Goal: Task Accomplishment & Management: Use online tool/utility

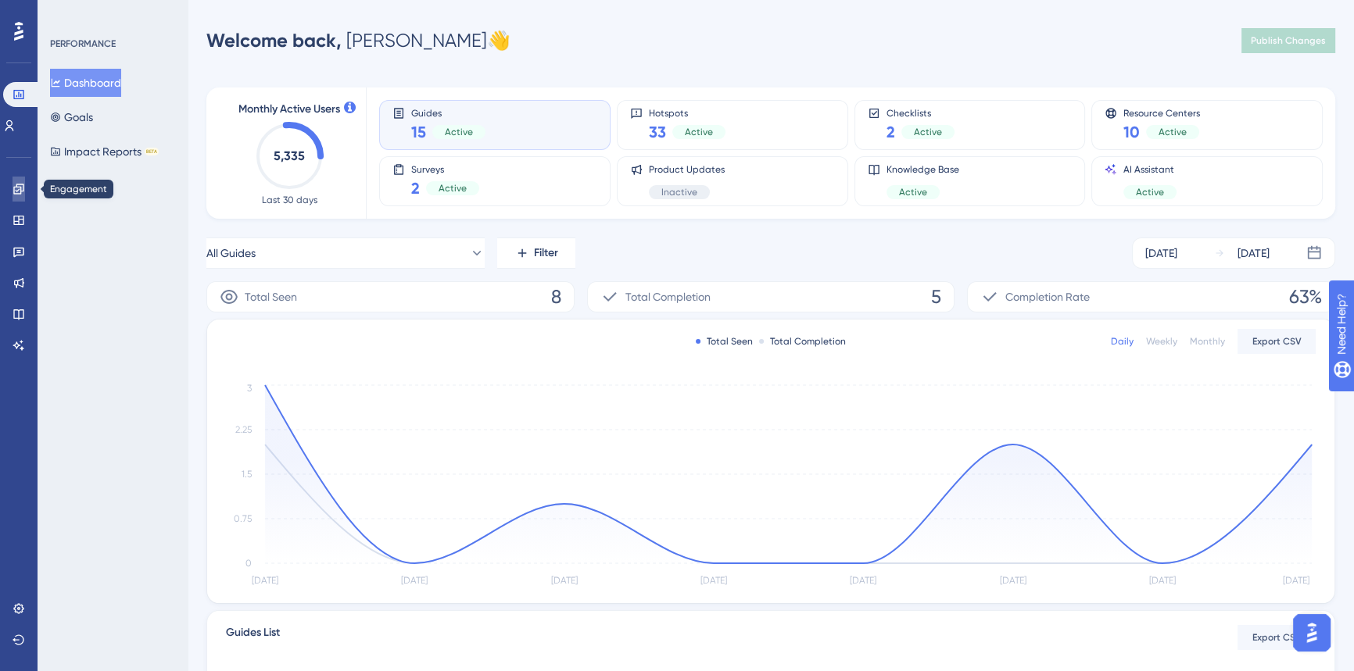
click at [20, 178] on link at bounding box center [19, 189] width 13 height 25
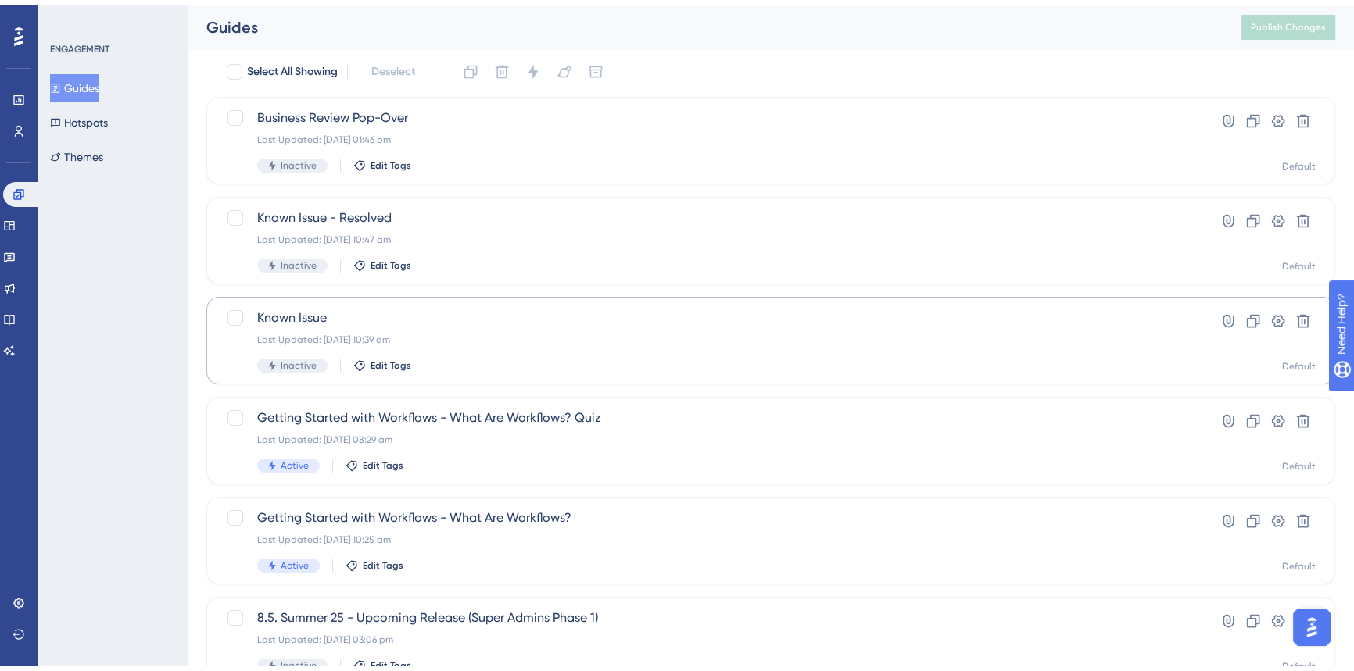
scroll to position [141, 0]
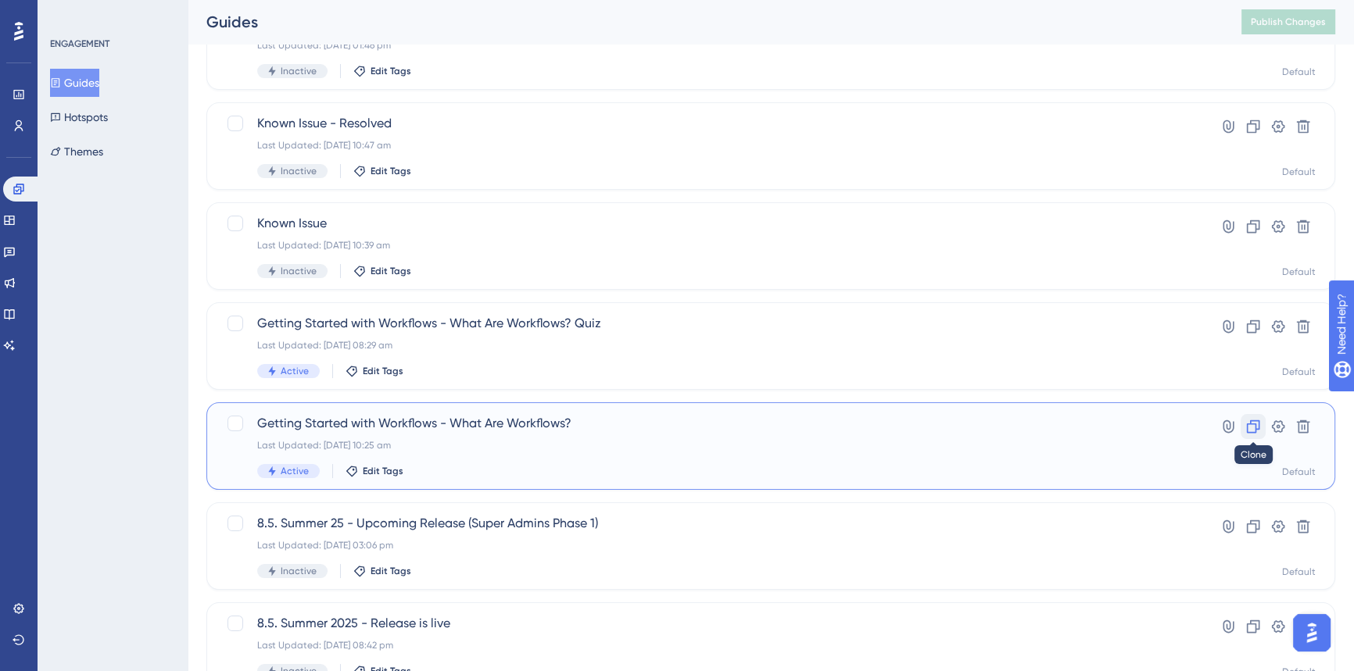
click at [1255, 430] on icon at bounding box center [1253, 427] width 13 height 13
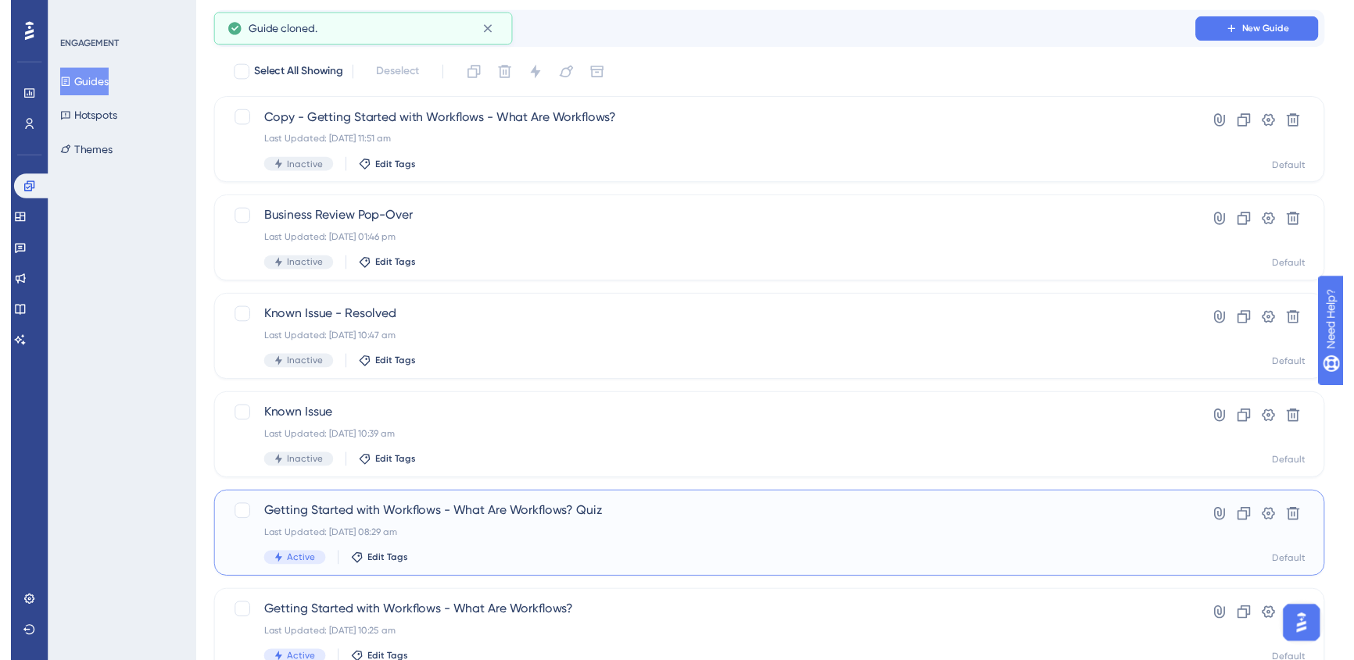
scroll to position [0, 0]
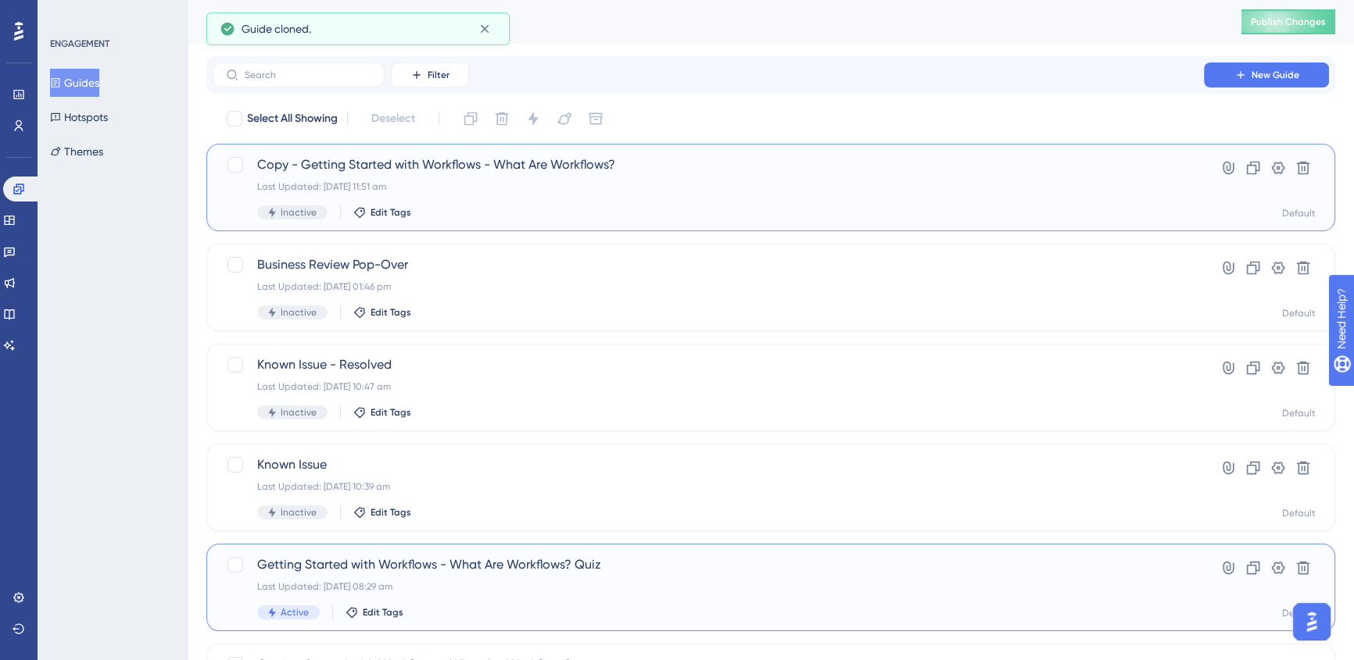
click at [448, 170] on span "Copy - Getting Started with Workflows - What Are Workflows?" at bounding box center [708, 165] width 902 height 19
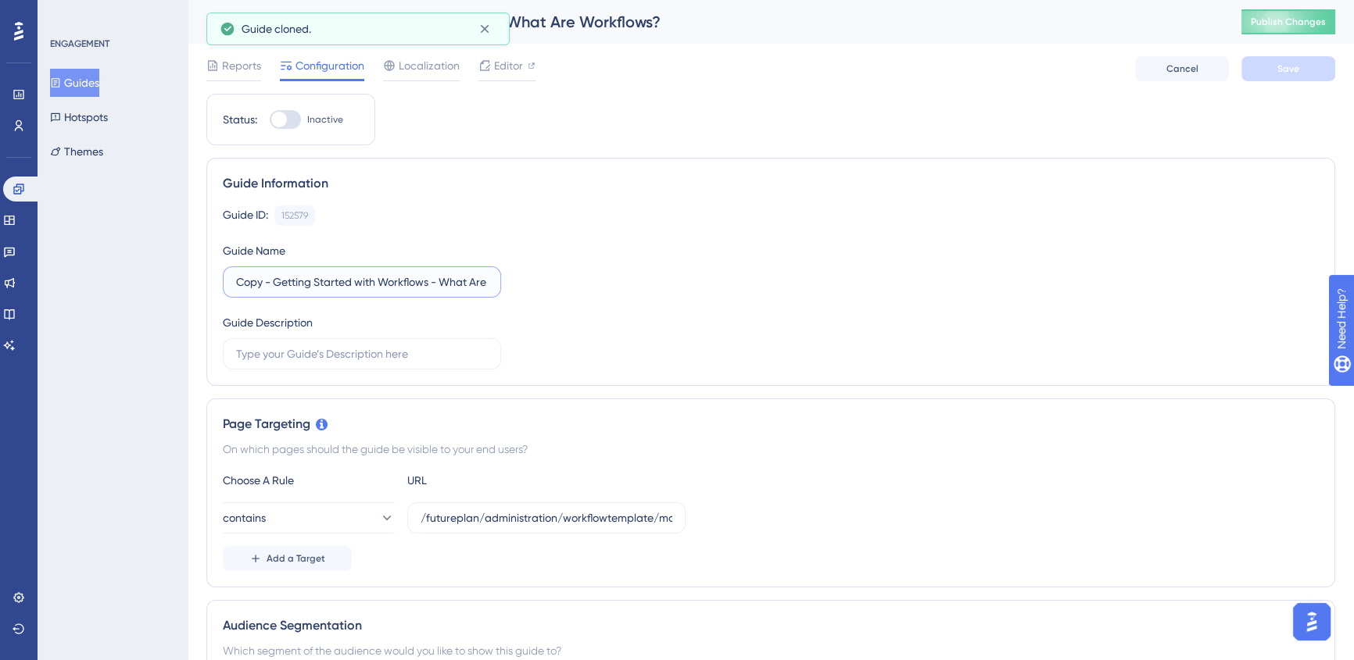
drag, startPoint x: 274, startPoint y: 276, endPoint x: 149, endPoint y: 273, distance: 125.1
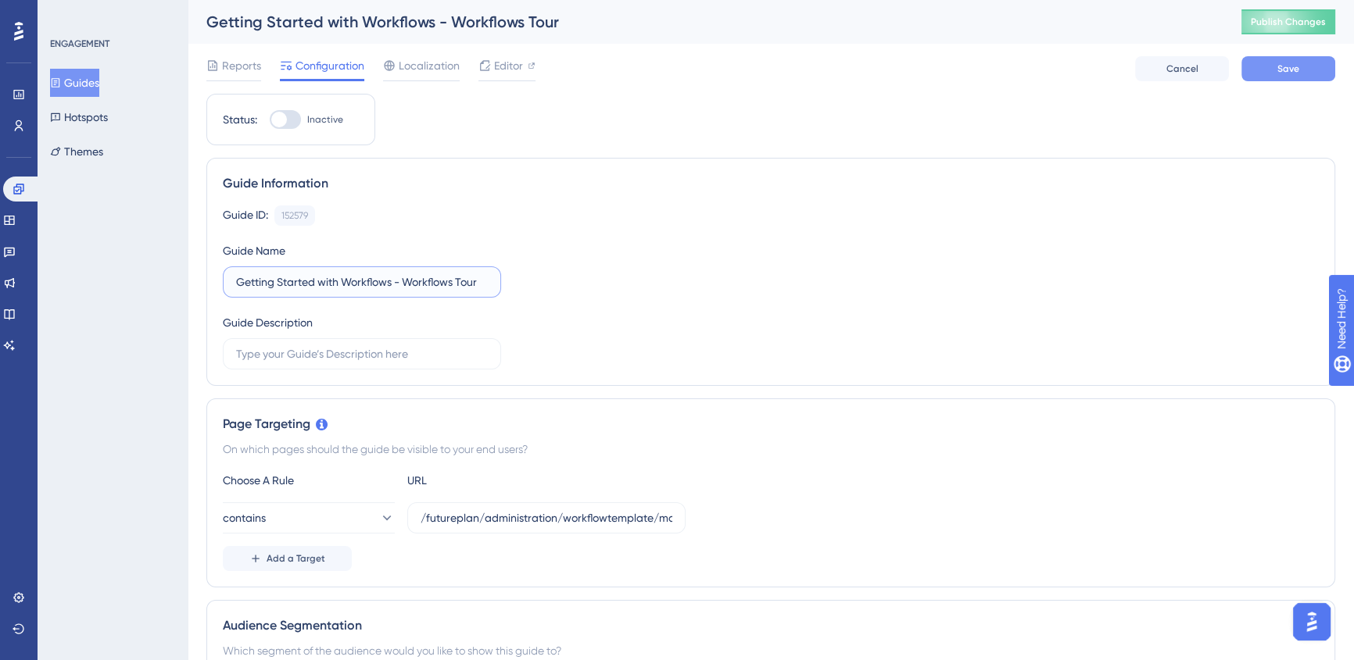
type input "Getting Started with Workflows - Workflows Tour"
click at [1251, 66] on button "Save" at bounding box center [1288, 68] width 94 height 25
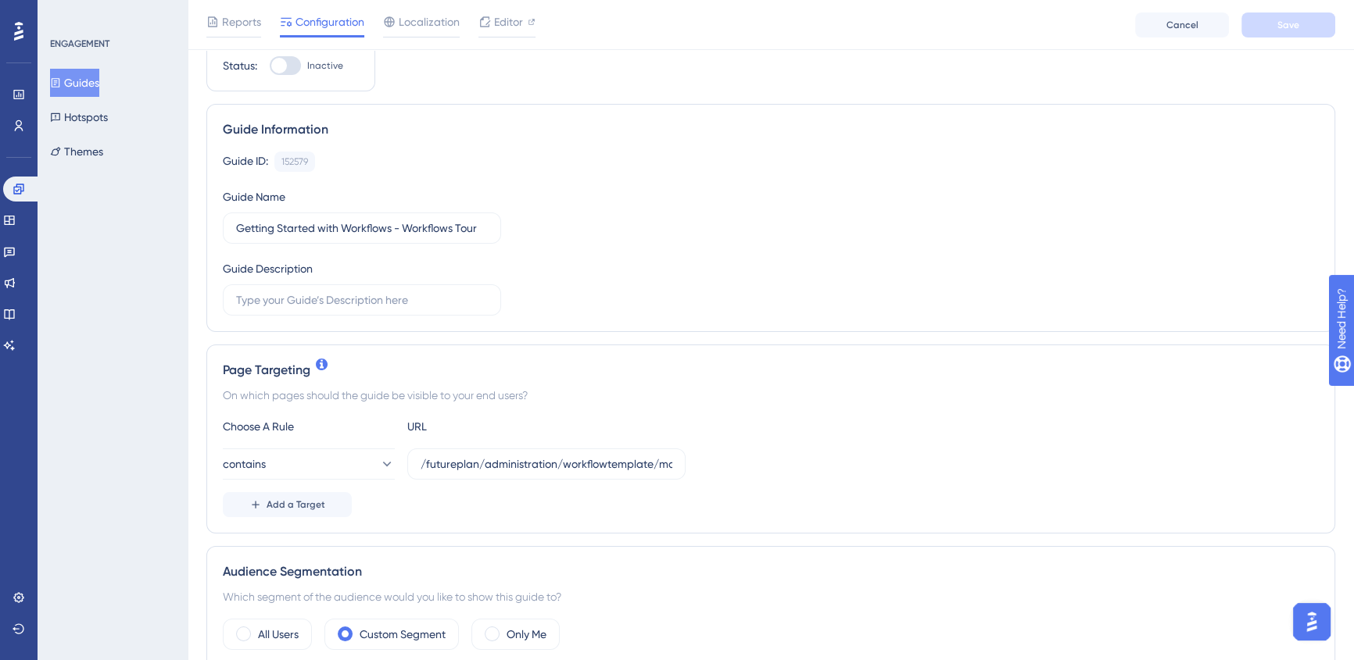
scroll to position [141, 0]
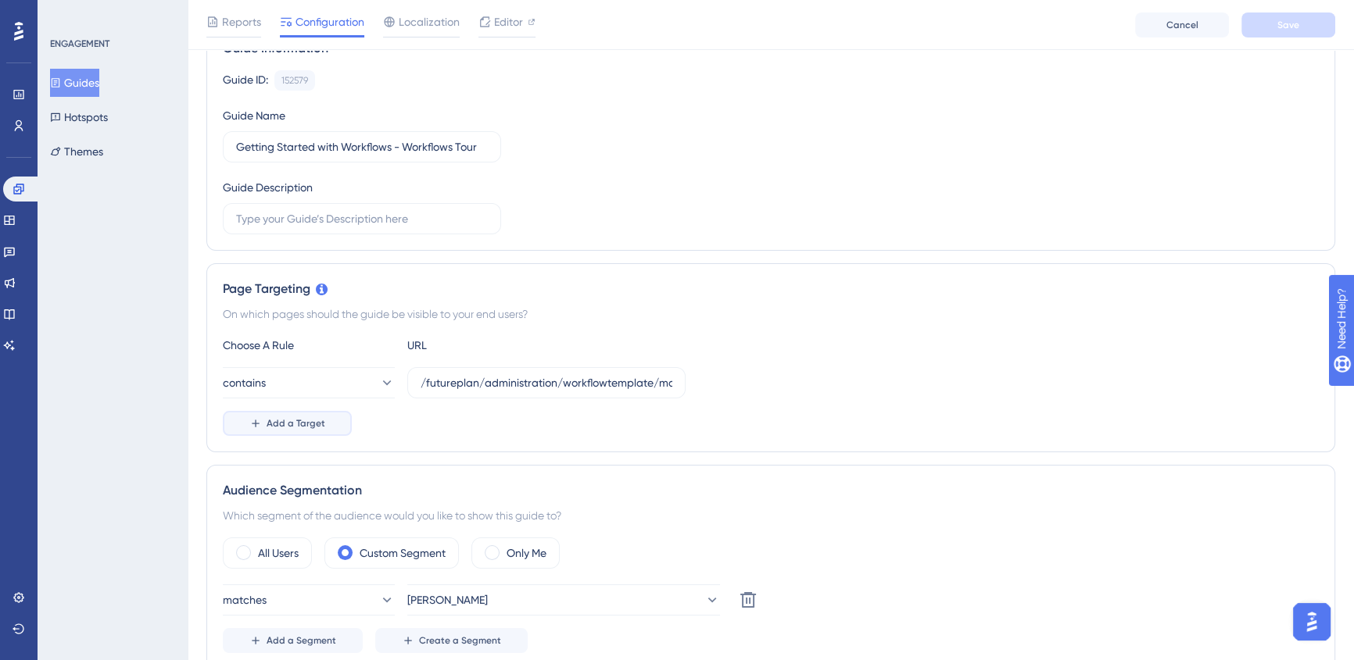
click at [305, 424] on span "Add a Target" at bounding box center [296, 423] width 59 height 13
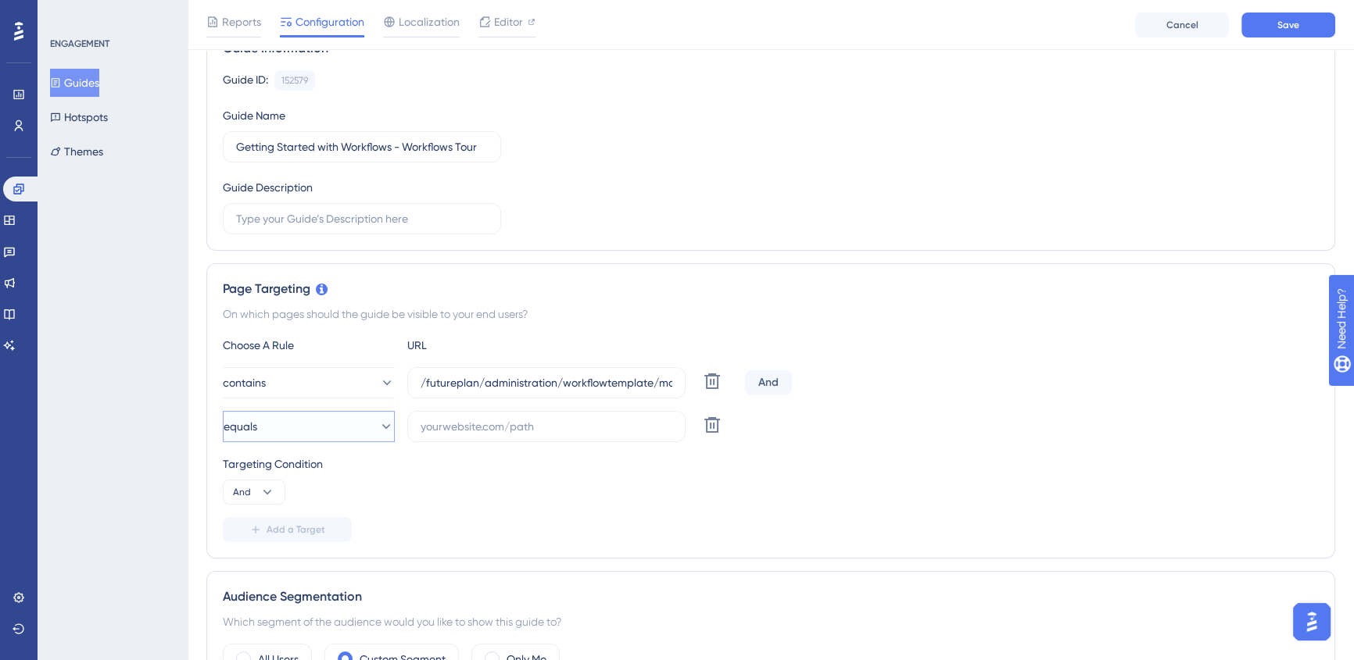
click at [305, 428] on button "equals" at bounding box center [309, 426] width 172 height 31
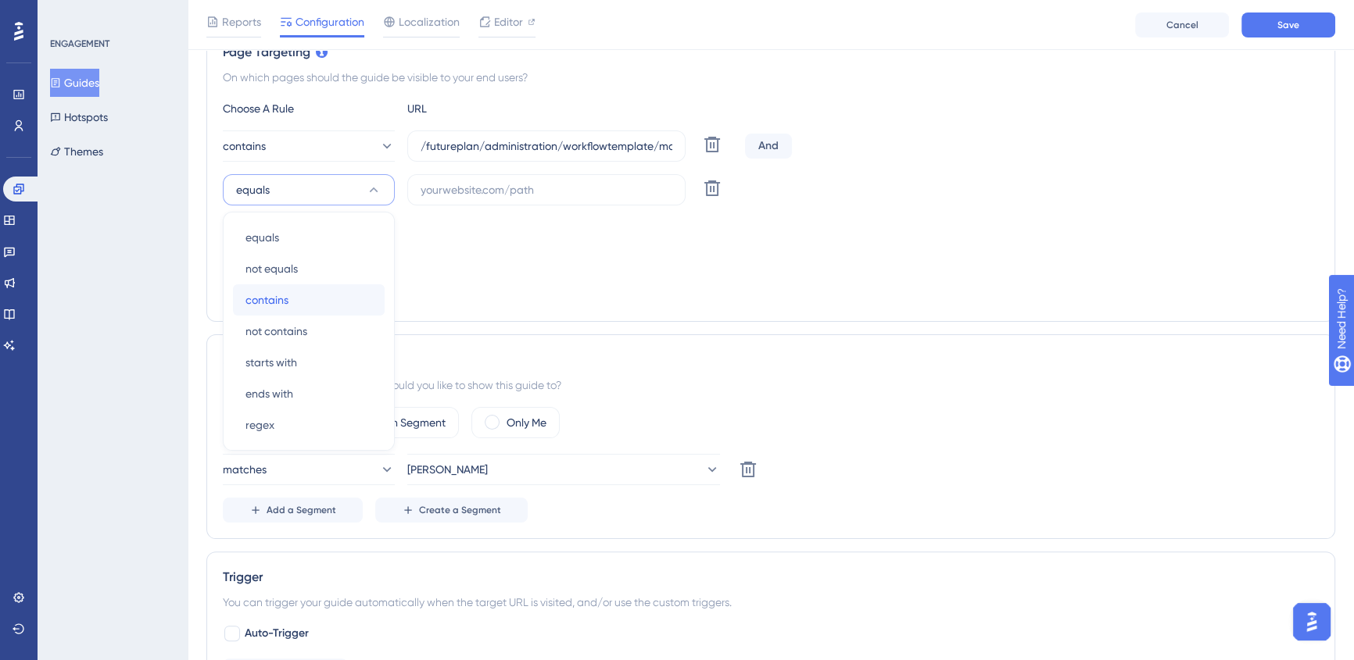
click at [314, 297] on div "contains contains" at bounding box center [308, 300] width 127 height 31
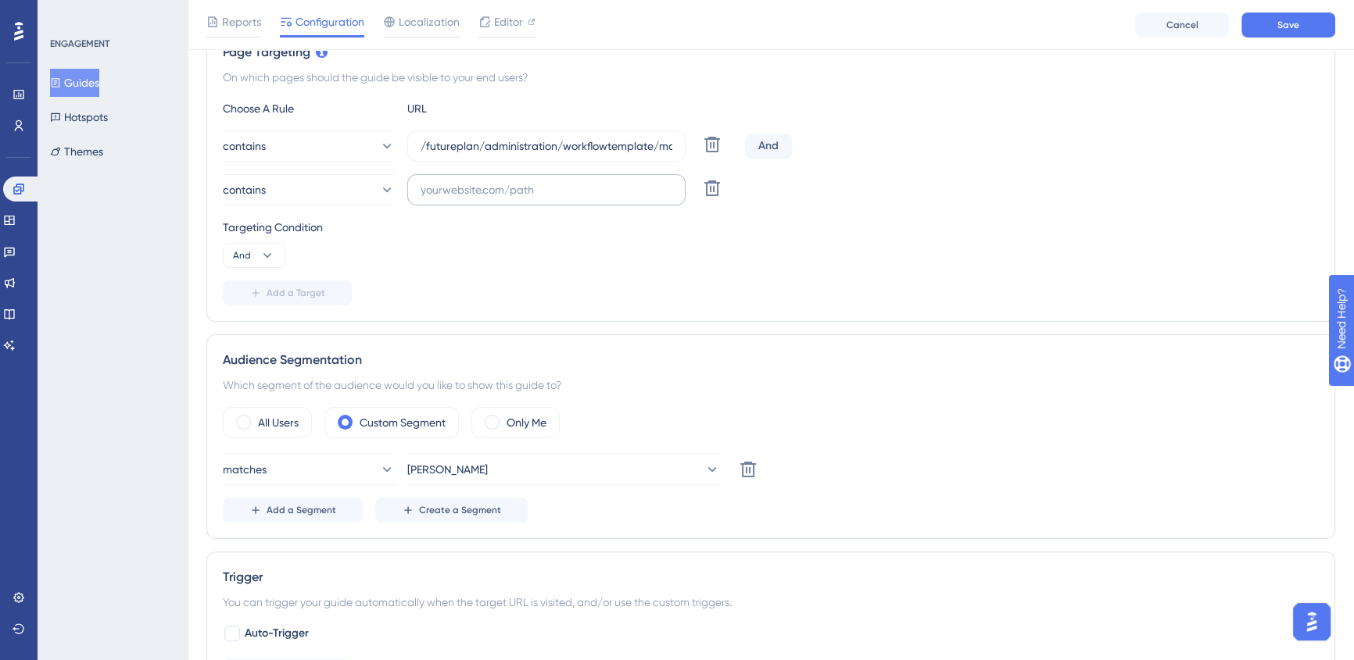
click at [459, 198] on label at bounding box center [546, 189] width 278 height 31
click at [459, 198] on input "text" at bounding box center [547, 189] width 252 height 17
paste input "/futureplan/pagehost.aspx?phid=228"
type input "/futureplan/pagehost.aspx?phid=228"
click at [900, 218] on div "Targeting Condition" at bounding box center [771, 227] width 1096 height 19
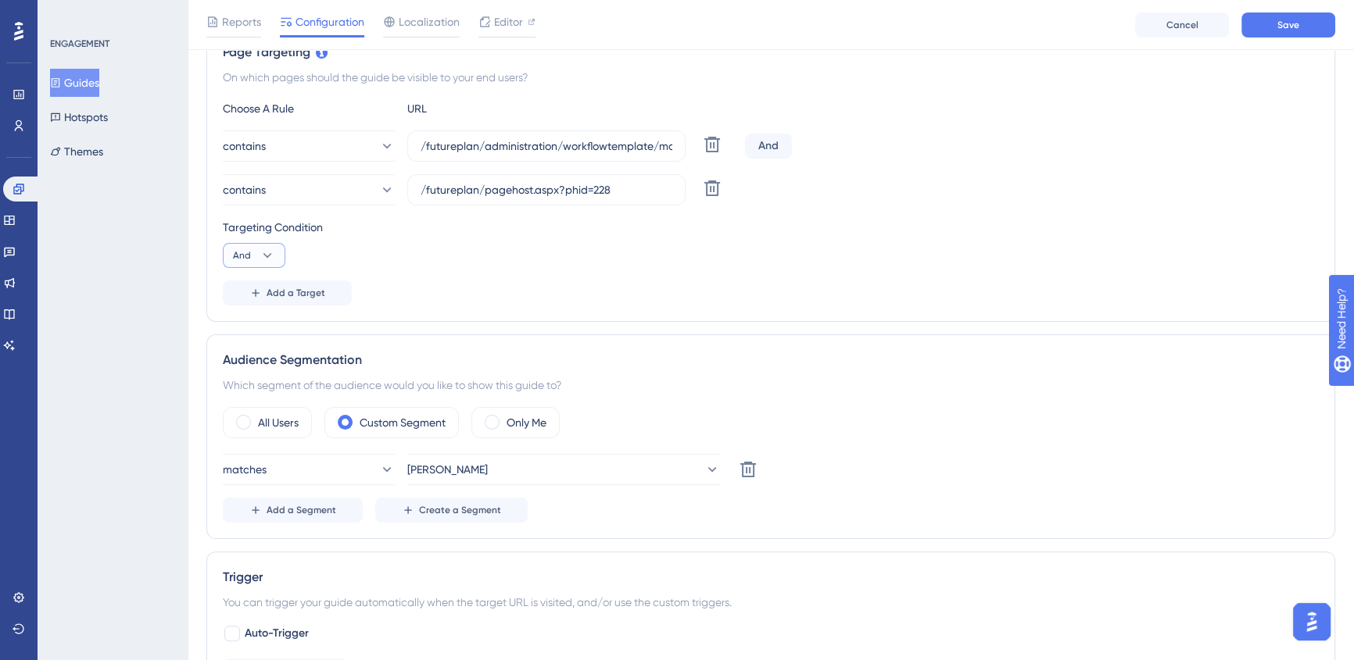
click at [258, 247] on button "And" at bounding box center [254, 255] width 63 height 25
click at [250, 328] on span "Or" at bounding box center [245, 331] width 13 height 19
click at [1091, 188] on div "contains /futureplan/pagehost.aspx?phid=228 [GEOGRAPHIC_DATA]" at bounding box center [771, 189] width 1096 height 31
click at [1262, 27] on button "Save" at bounding box center [1288, 25] width 94 height 25
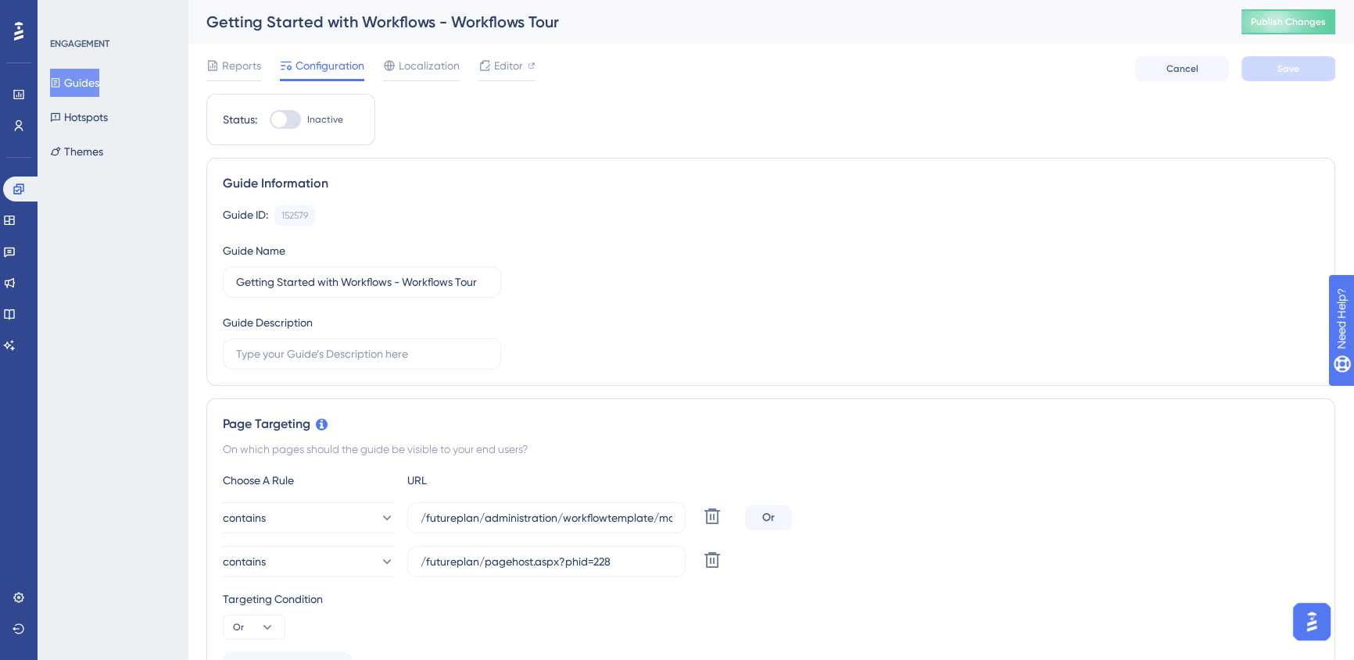
click at [82, 86] on button "Guides" at bounding box center [74, 83] width 49 height 28
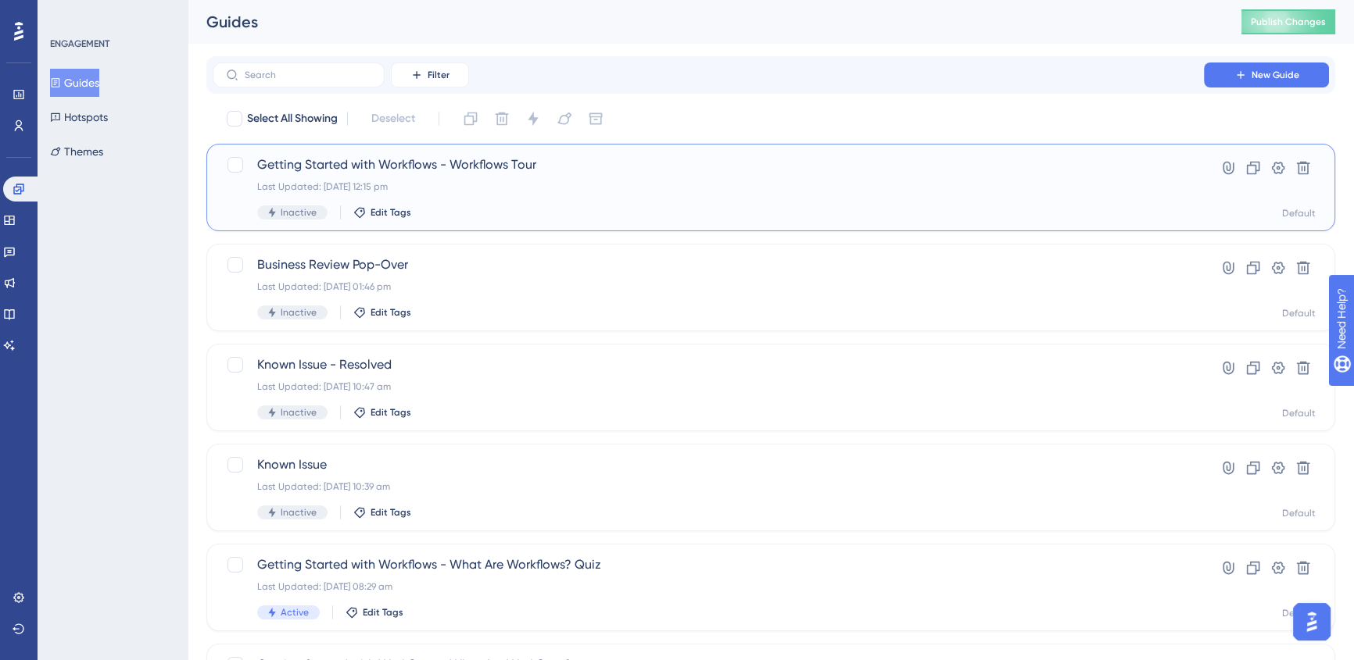
click at [485, 187] on div "Last Updated: [DATE] 12:15 pm" at bounding box center [708, 187] width 902 height 13
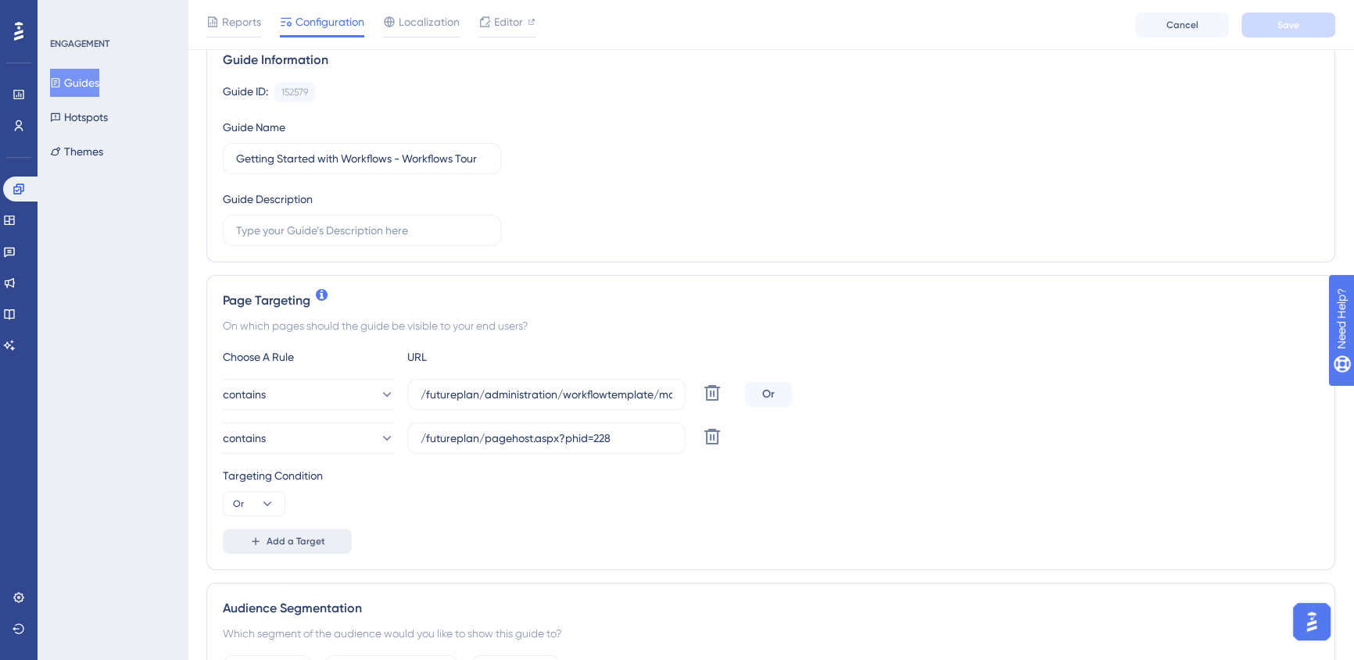
scroll to position [141, 0]
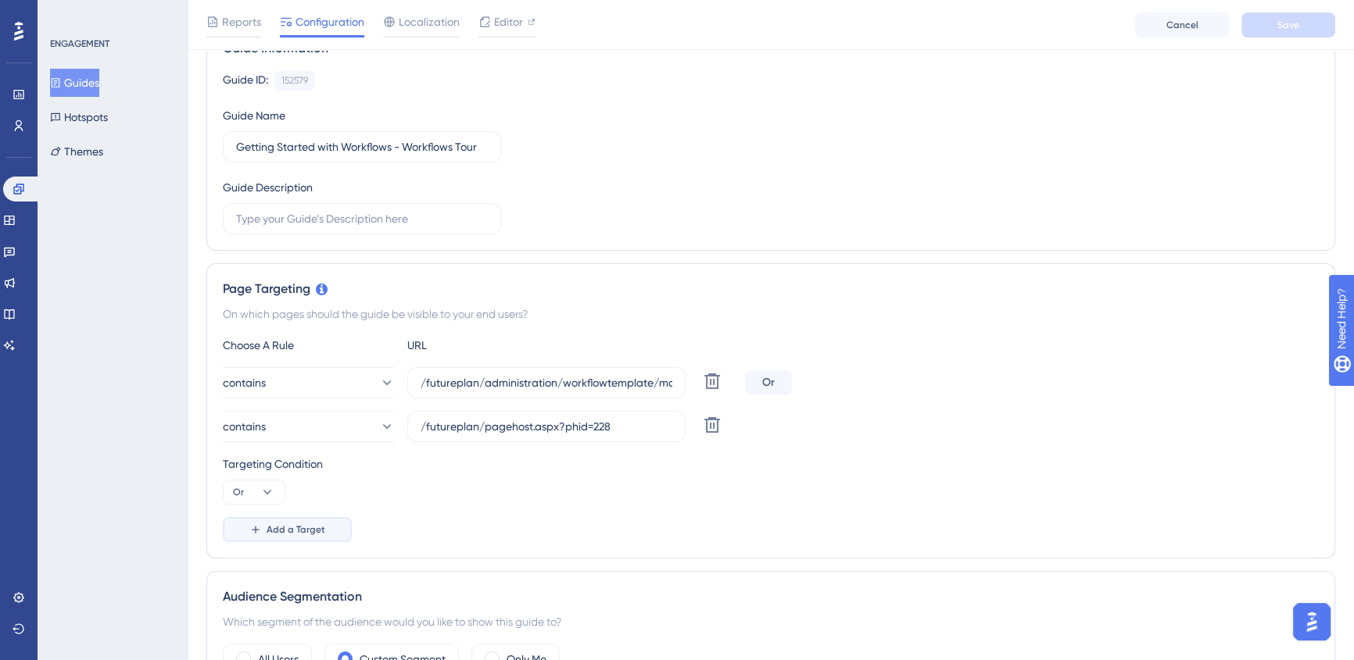
click at [274, 530] on span "Add a Target" at bounding box center [296, 530] width 59 height 13
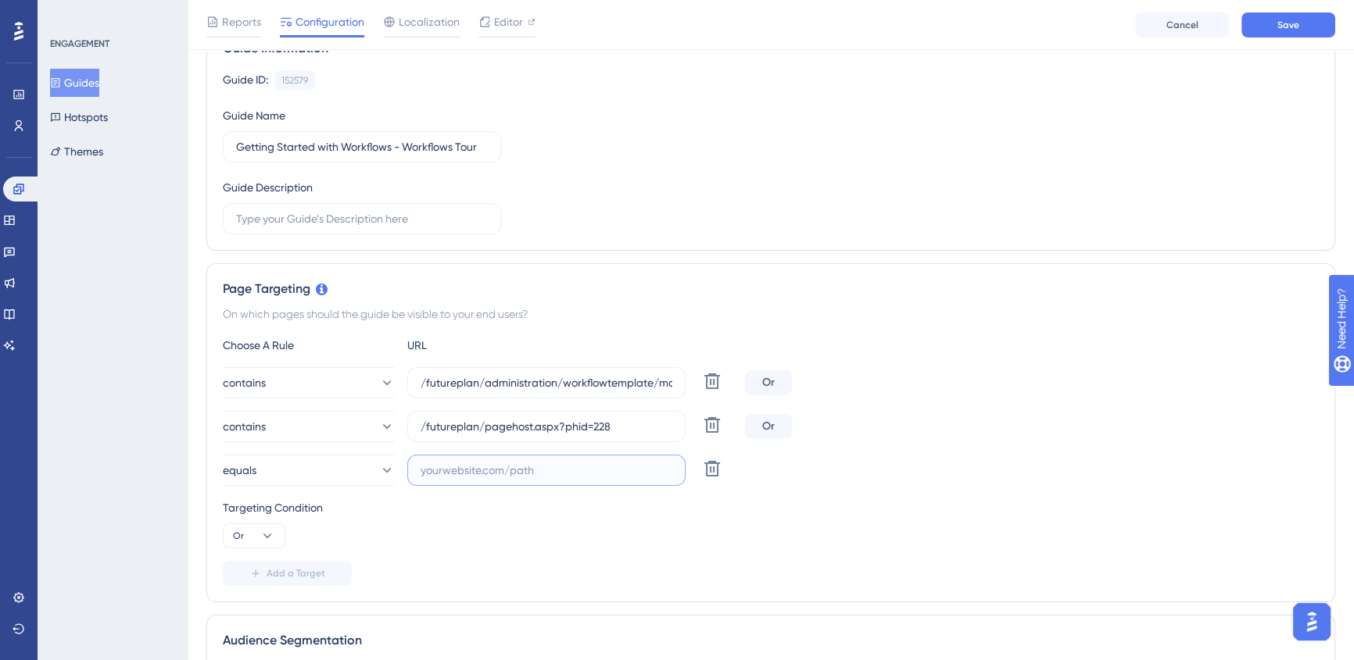
click at [512, 463] on input "text" at bounding box center [547, 470] width 252 height 17
paste input "/futureplan/administration/workflowtemplate/details.aspx"
type input "/futureplan/administration/workflowtemplate/details.aspx"
click at [378, 471] on icon at bounding box center [386, 471] width 16 height 16
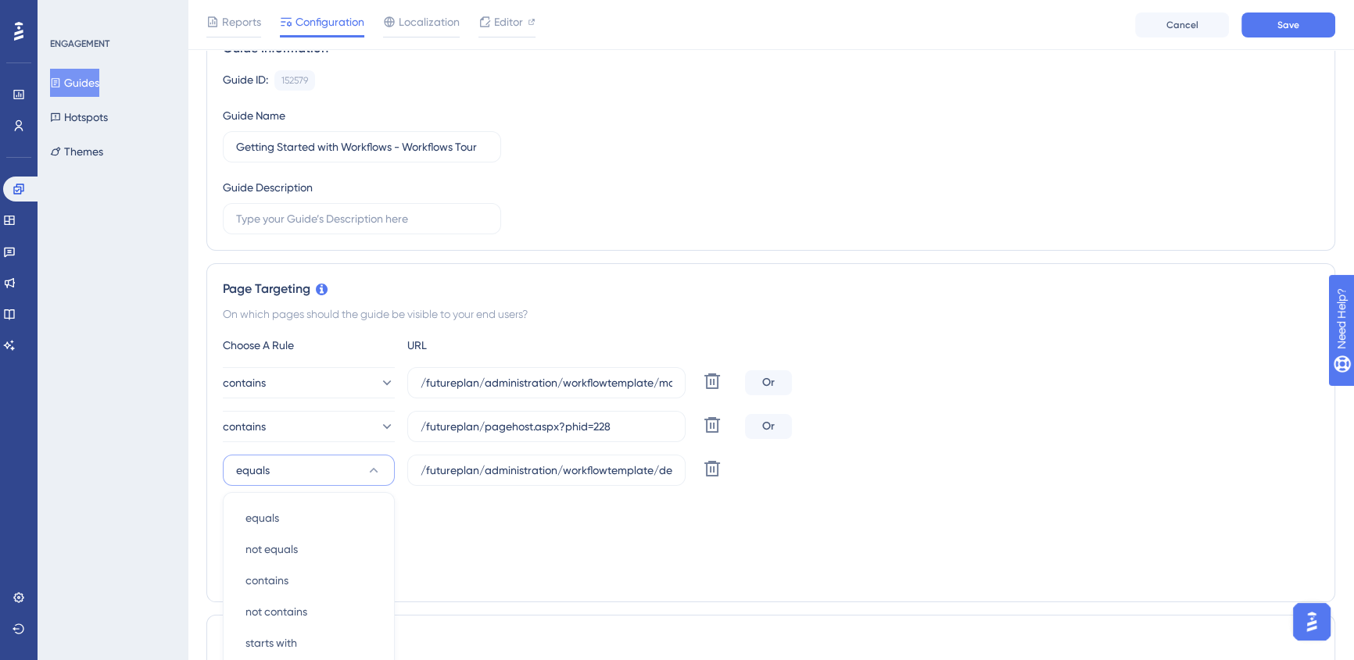
scroll to position [422, 0]
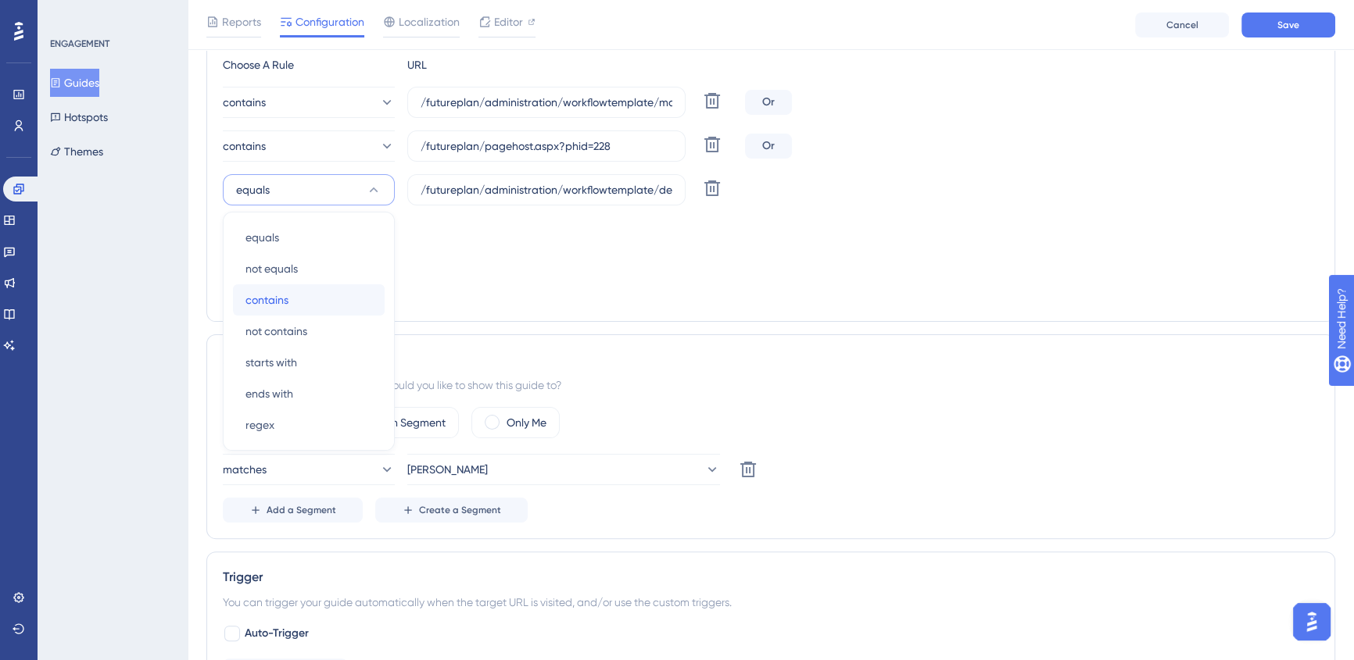
click at [299, 304] on div "contains contains" at bounding box center [308, 300] width 127 height 31
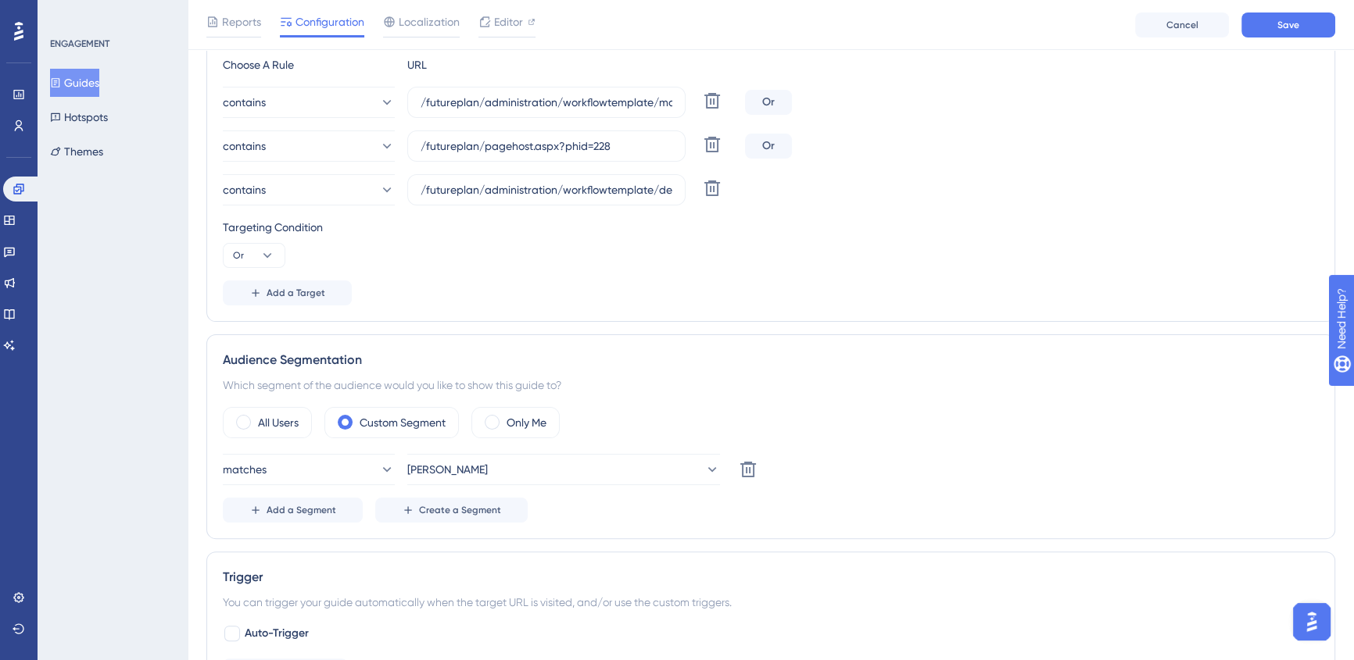
click at [1029, 277] on div "Choose A Rule URL contains /futureplan/administration/workflowtemplate/manage.a…" at bounding box center [771, 180] width 1096 height 250
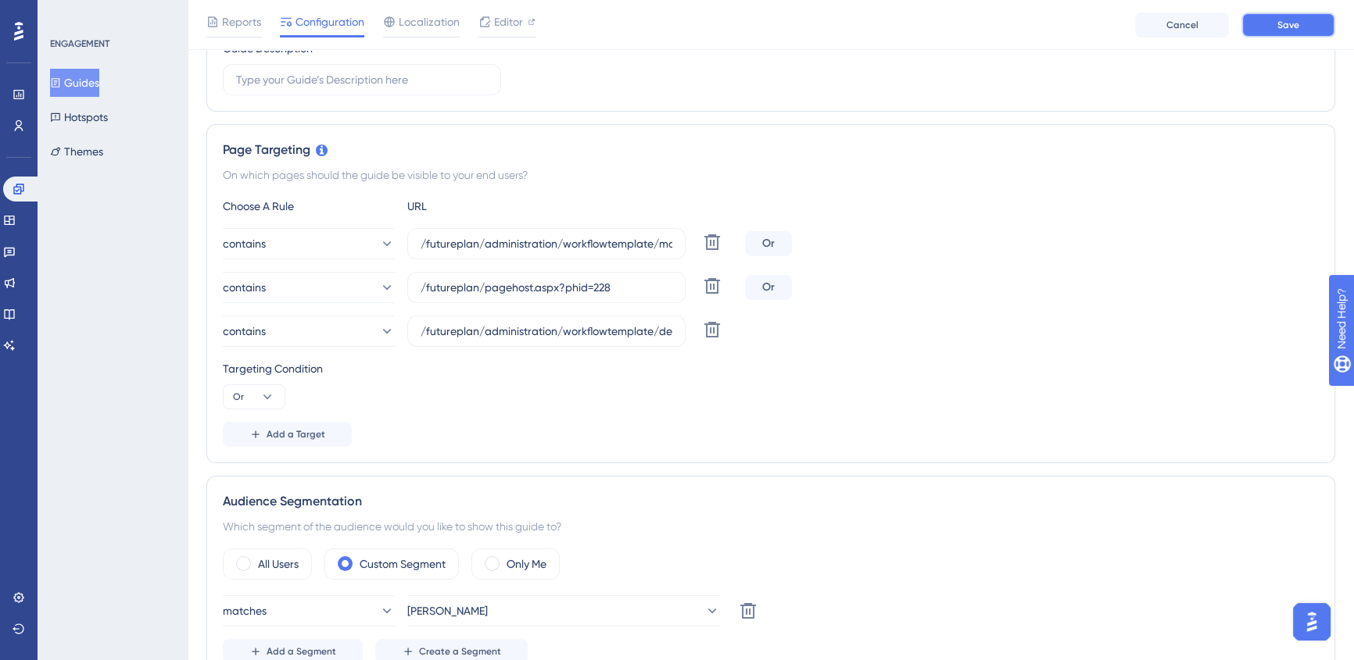
click at [1321, 23] on button "Save" at bounding box center [1288, 25] width 94 height 25
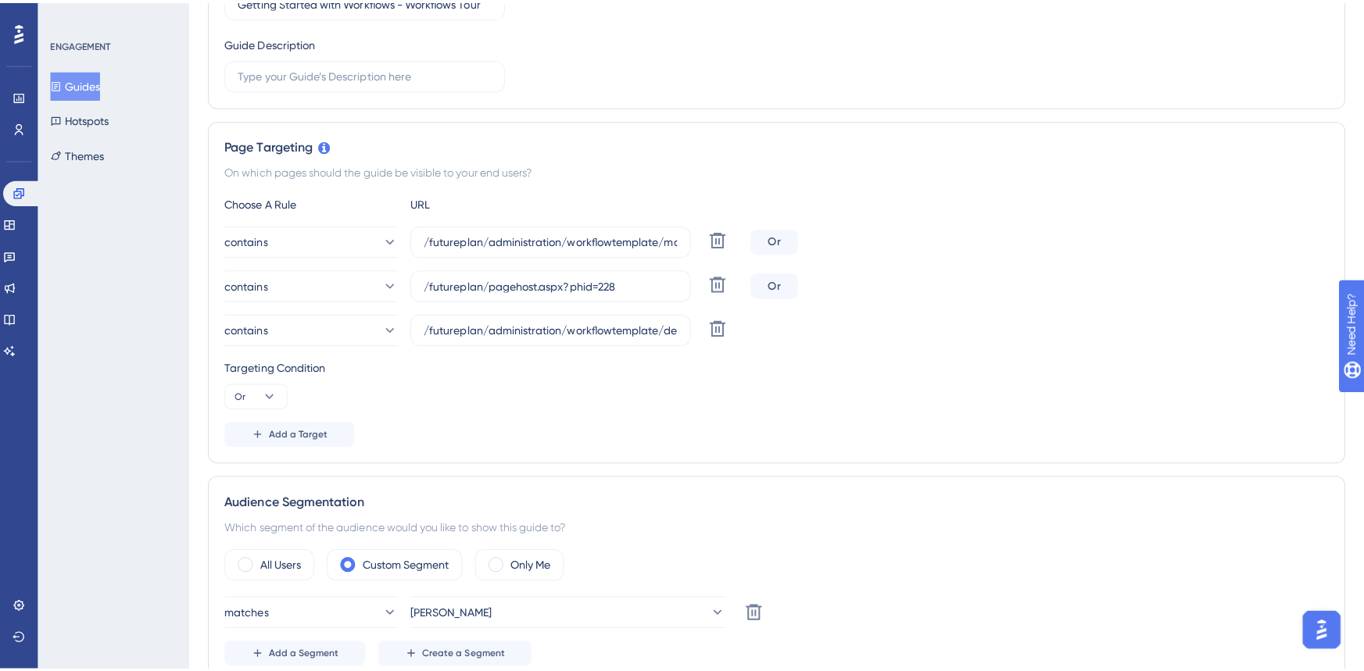
scroll to position [0, 0]
